Goal: Task Accomplishment & Management: Manage account settings

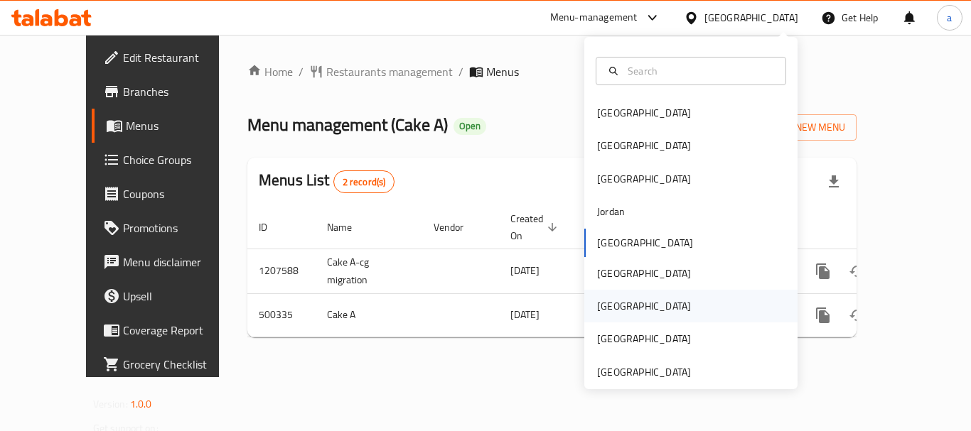
click at [625, 301] on div "[GEOGRAPHIC_DATA]" at bounding box center [690, 306] width 213 height 33
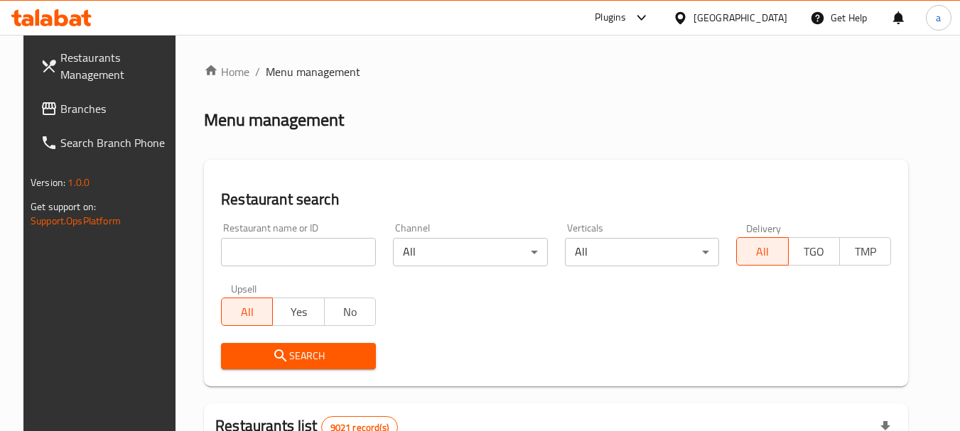
click at [87, 104] on span "Branches" at bounding box center [116, 108] width 112 height 17
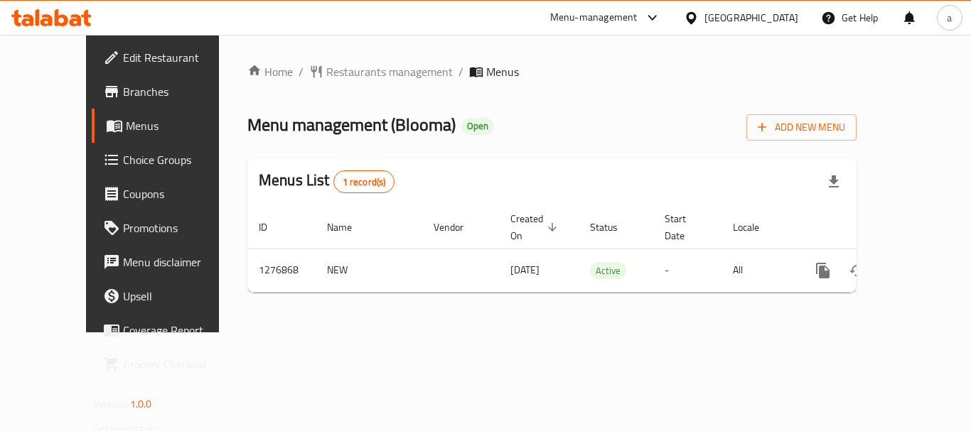
click at [704, 16] on div at bounding box center [693, 18] width 21 height 16
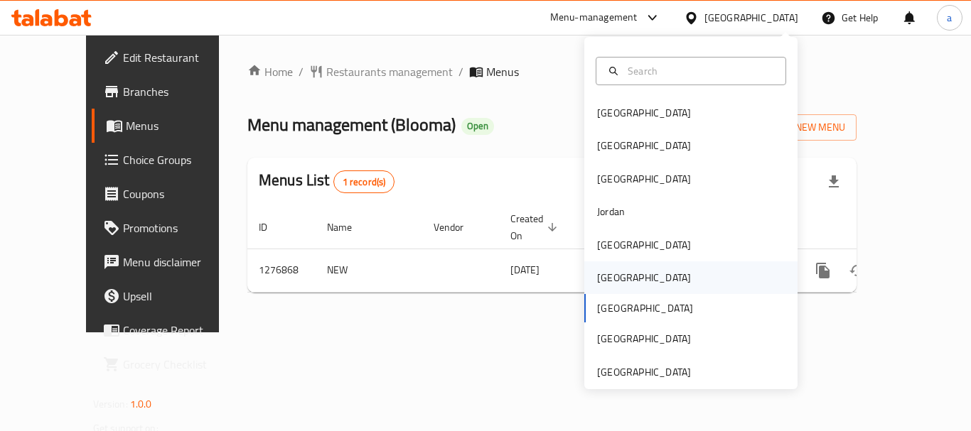
click at [621, 279] on div "[GEOGRAPHIC_DATA]" at bounding box center [643, 277] width 117 height 33
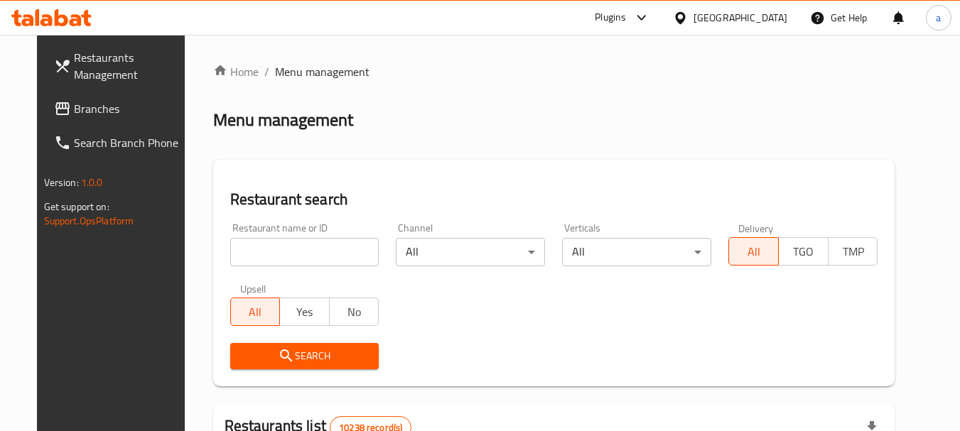
click at [82, 121] on link "Branches" at bounding box center [120, 109] width 155 height 34
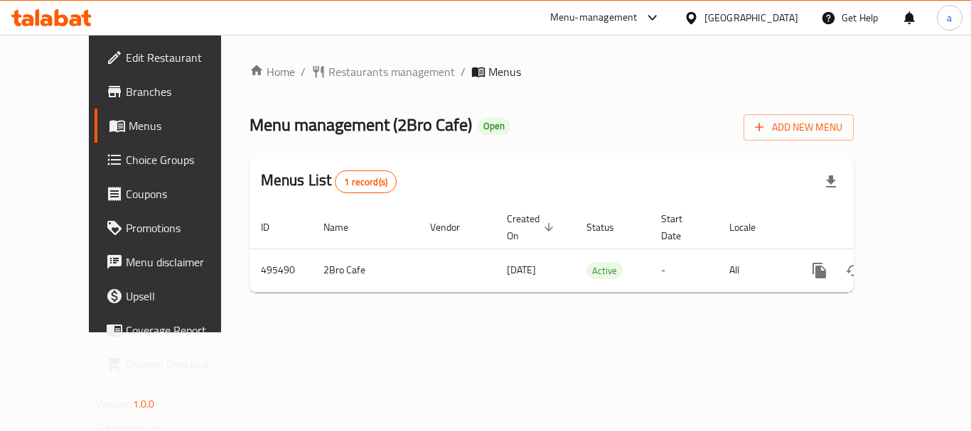
click at [772, 15] on div "[GEOGRAPHIC_DATA]" at bounding box center [751, 18] width 94 height 16
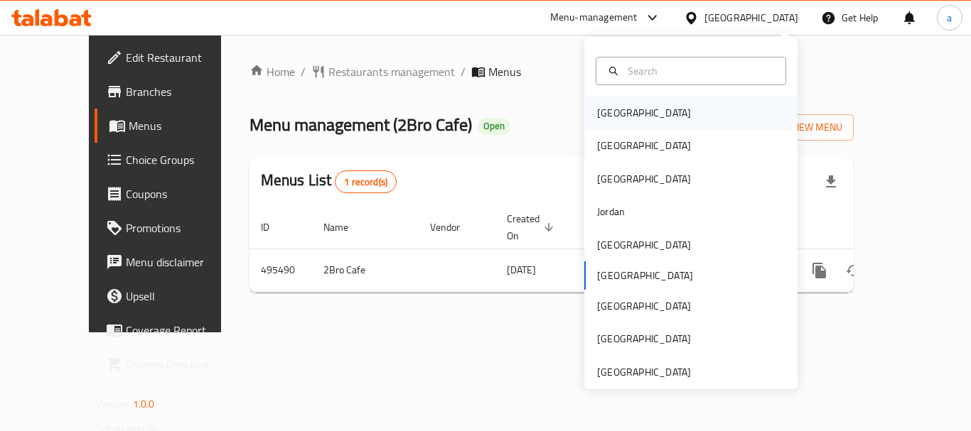
click at [629, 113] on div "[GEOGRAPHIC_DATA]" at bounding box center [643, 113] width 117 height 33
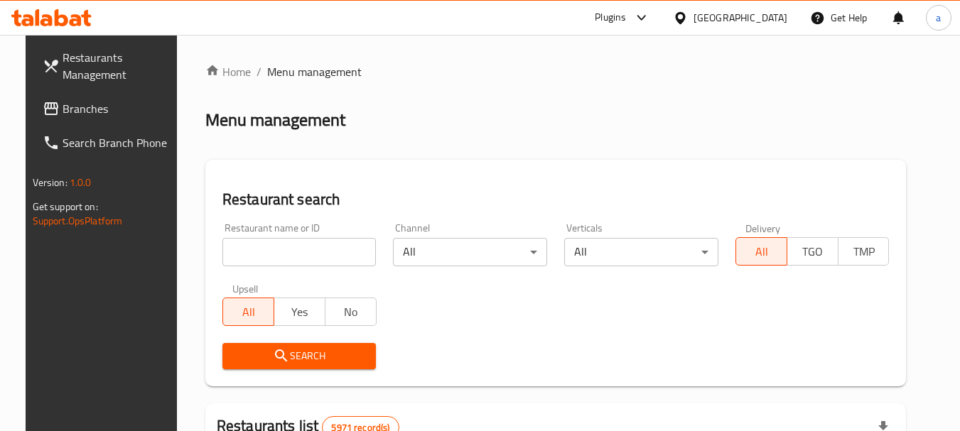
click at [70, 104] on span "Branches" at bounding box center [119, 108] width 112 height 17
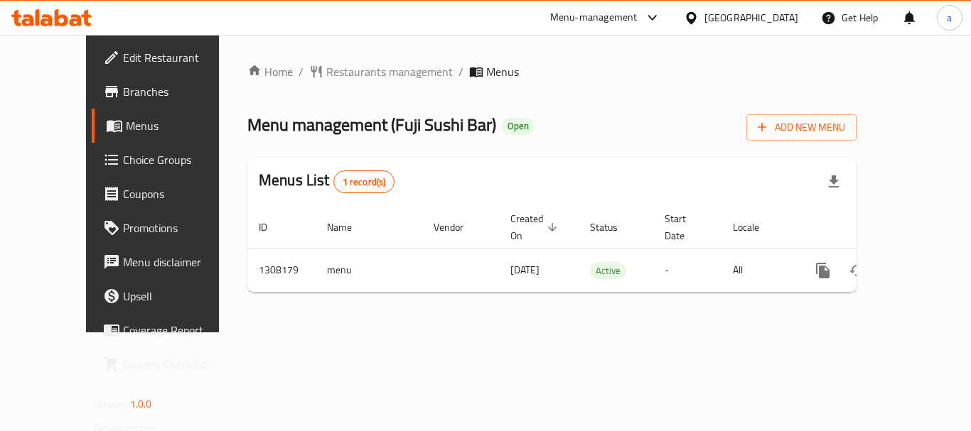
click at [764, 17] on div "[GEOGRAPHIC_DATA]" at bounding box center [751, 18] width 94 height 16
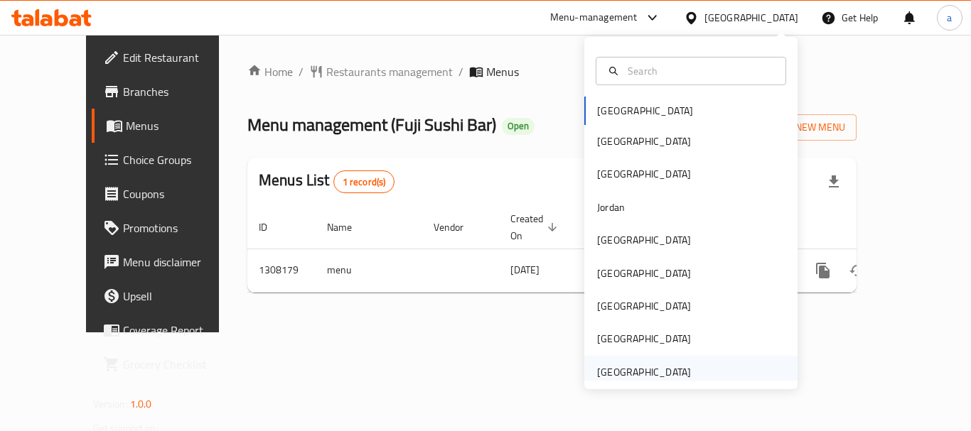
click at [630, 373] on div "[GEOGRAPHIC_DATA]" at bounding box center [644, 372] width 94 height 16
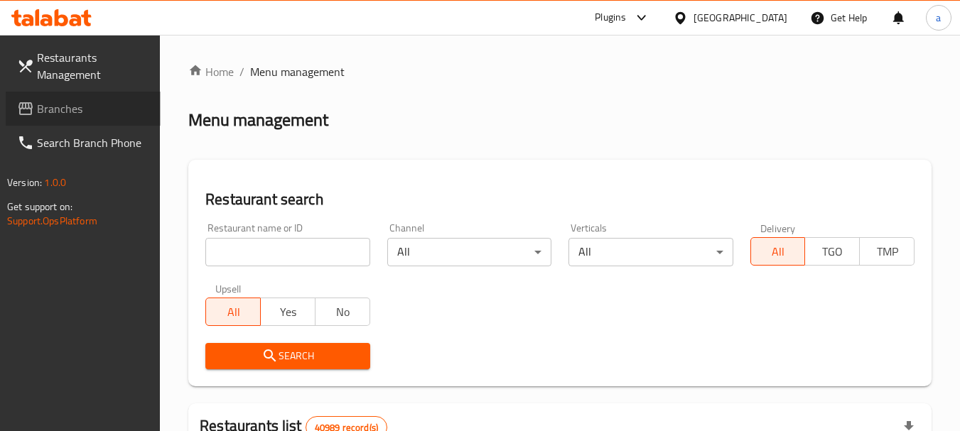
click at [49, 112] on span "Branches" at bounding box center [93, 108] width 112 height 17
